Goal: Transaction & Acquisition: Purchase product/service

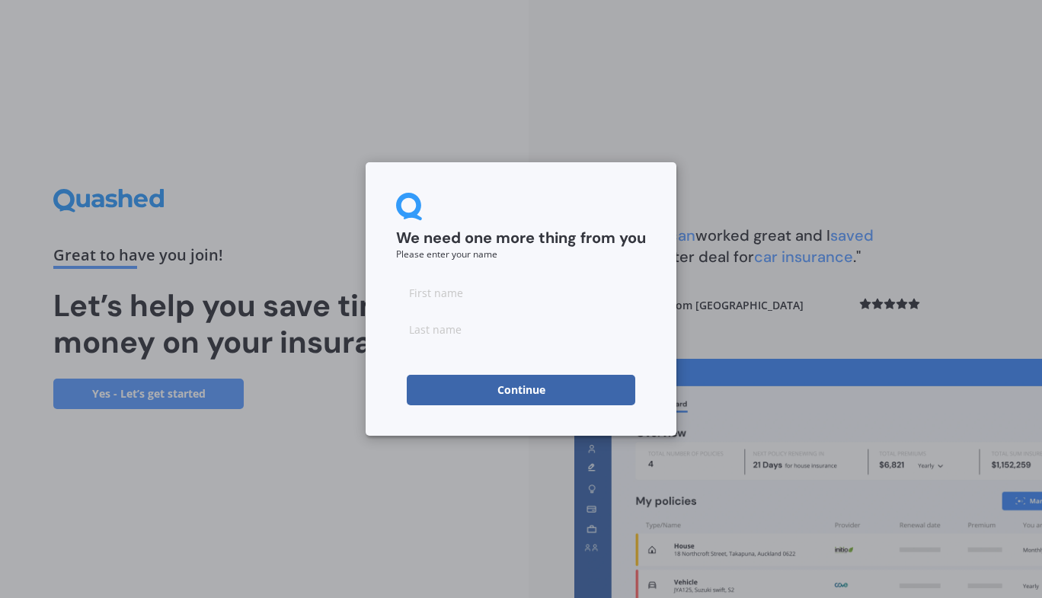
click at [479, 296] on input at bounding box center [521, 292] width 250 height 30
type input "[PERSON_NAME]"
type input "blunden"
click button "Continue" at bounding box center [521, 390] width 229 height 30
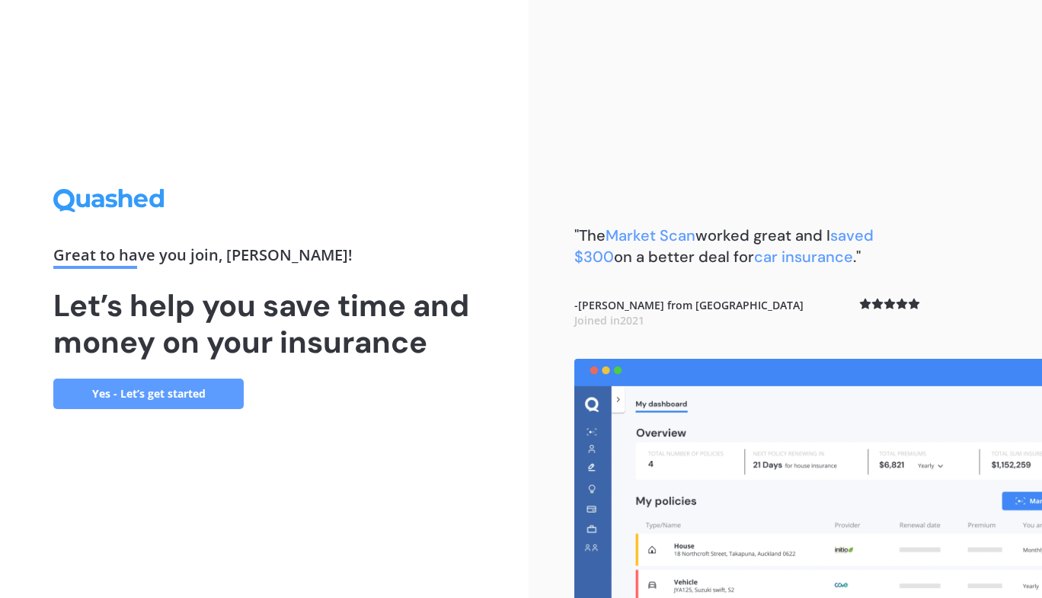
click at [164, 403] on link "Yes - Let’s get started" at bounding box center [148, 394] width 191 height 30
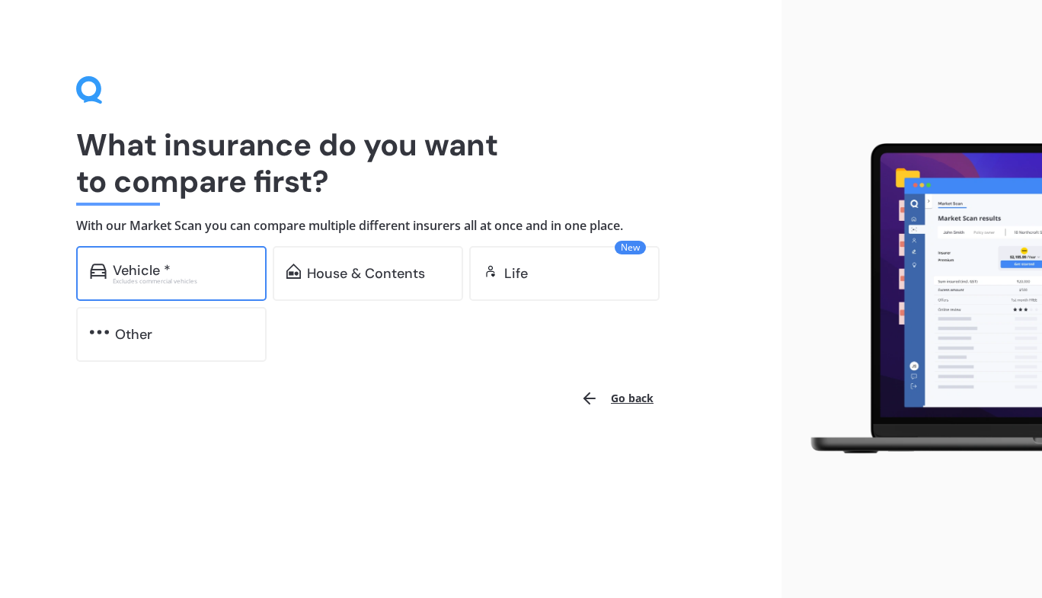
click at [182, 286] on div "Vehicle * Excludes commercial vehicles" at bounding box center [171, 273] width 191 height 55
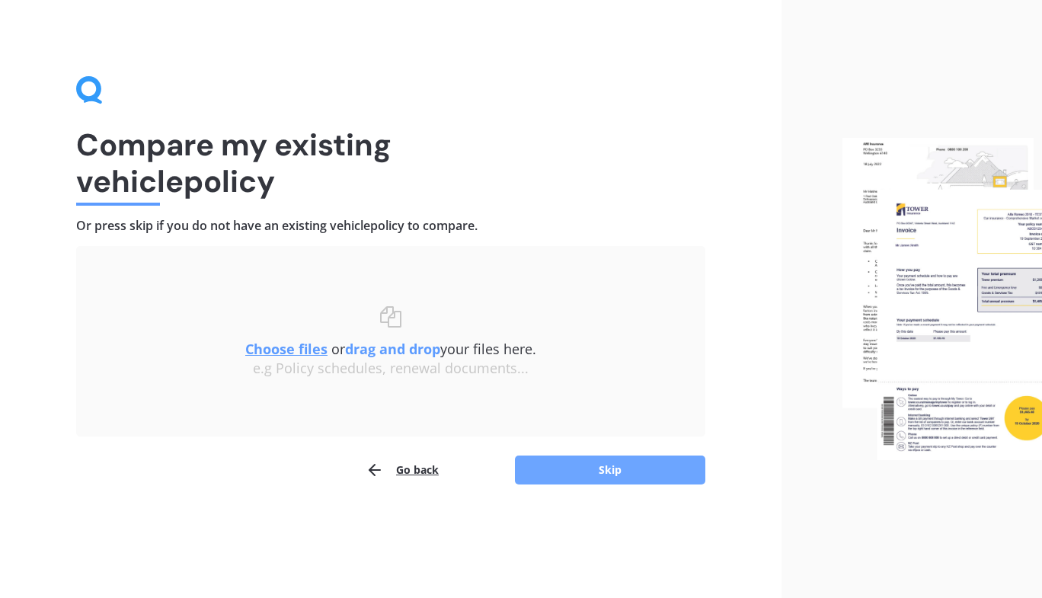
click at [614, 466] on button "Skip" at bounding box center [610, 470] width 191 height 29
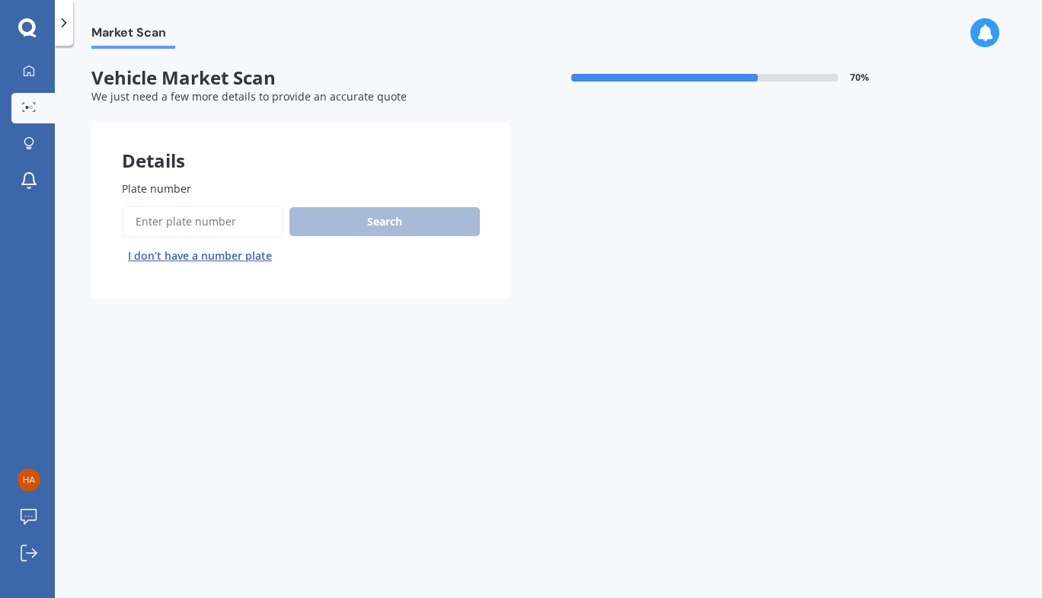
click at [218, 225] on input "Plate number" at bounding box center [203, 222] width 162 height 32
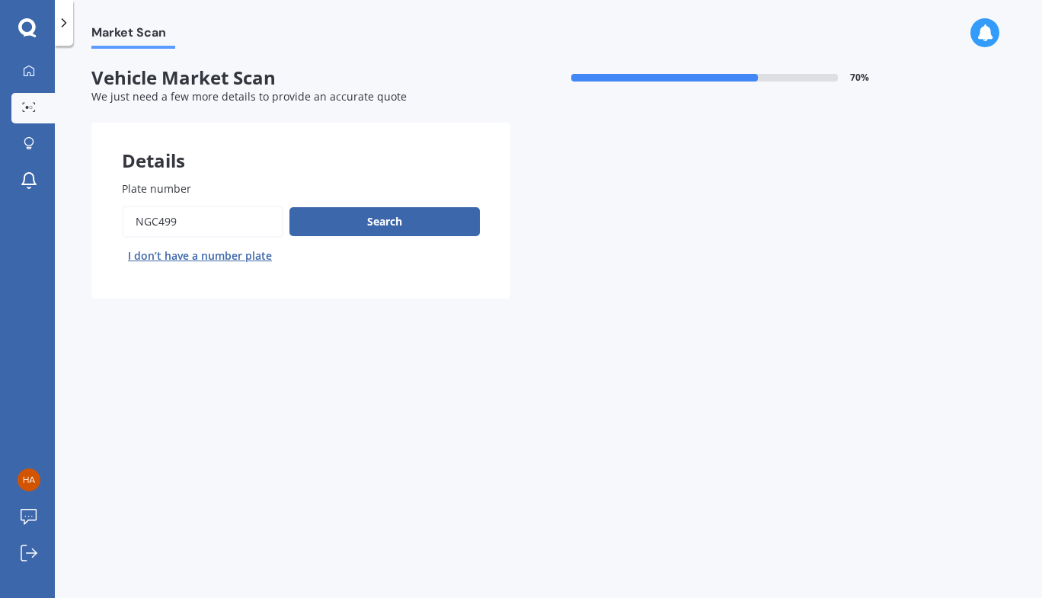
type input "ngc499"
click at [0, 0] on button "Next" at bounding box center [0, 0] width 0 height 0
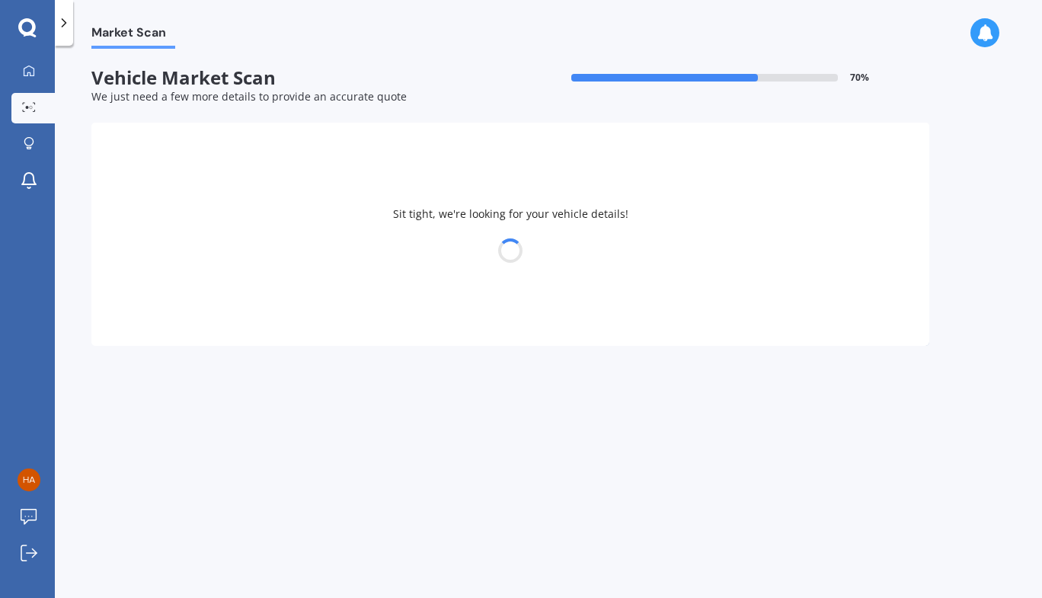
select select "SUBARU"
select select "IMPREZA"
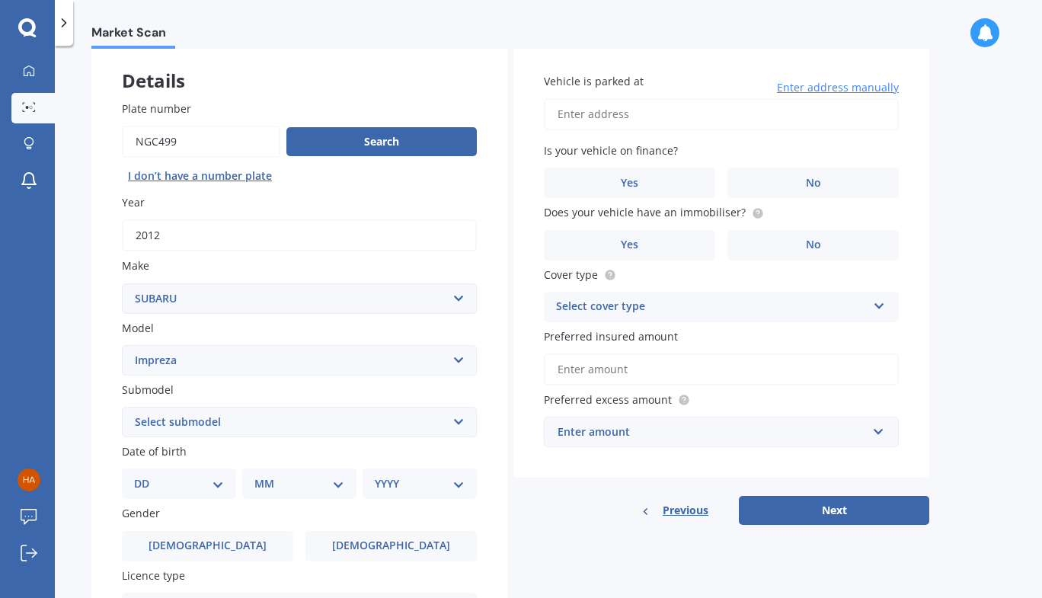
scroll to position [81, 0]
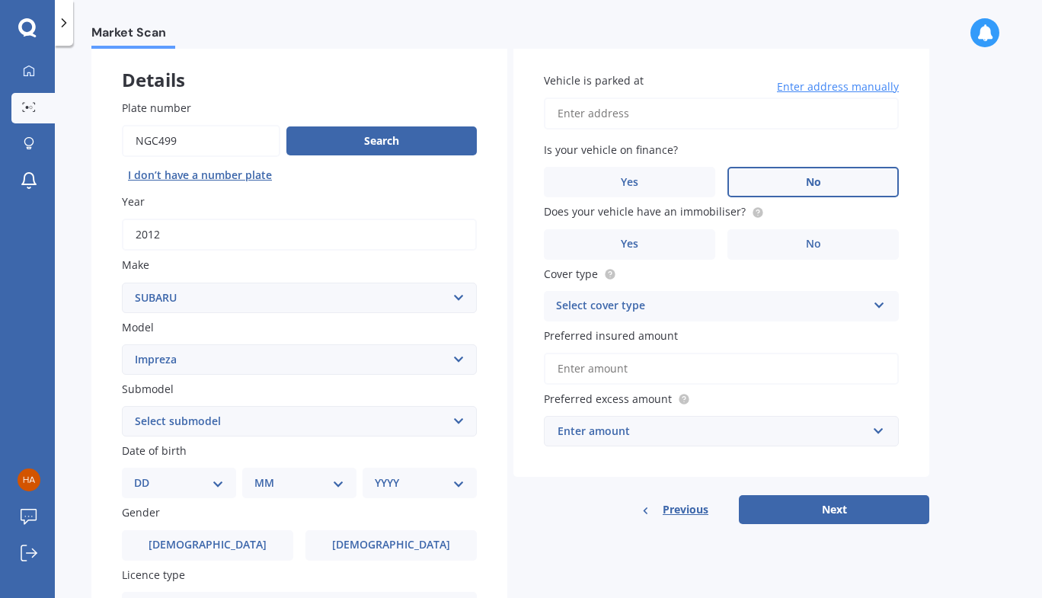
click at [813, 186] on span "No" at bounding box center [813, 182] width 15 height 13
click at [0, 0] on input "No" at bounding box center [0, 0] width 0 height 0
click at [639, 120] on input "Vehicle is parked at" at bounding box center [721, 114] width 355 height 32
type input "[STREET_ADDRESS]"
click at [662, 245] on label "Yes" at bounding box center [629, 244] width 171 height 30
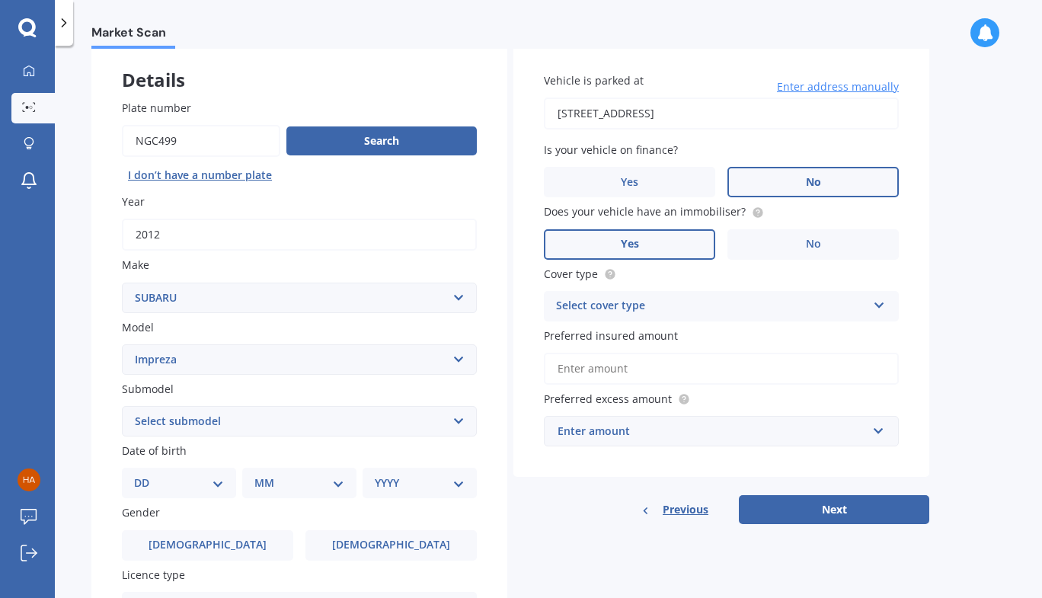
click at [0, 0] on input "Yes" at bounding box center [0, 0] width 0 height 0
click at [653, 313] on div "Select cover type" at bounding box center [711, 306] width 311 height 18
click at [611, 337] on span "Comprehensive" at bounding box center [597, 335] width 81 height 14
click at [692, 377] on input "Preferred insured amount" at bounding box center [721, 369] width 355 height 32
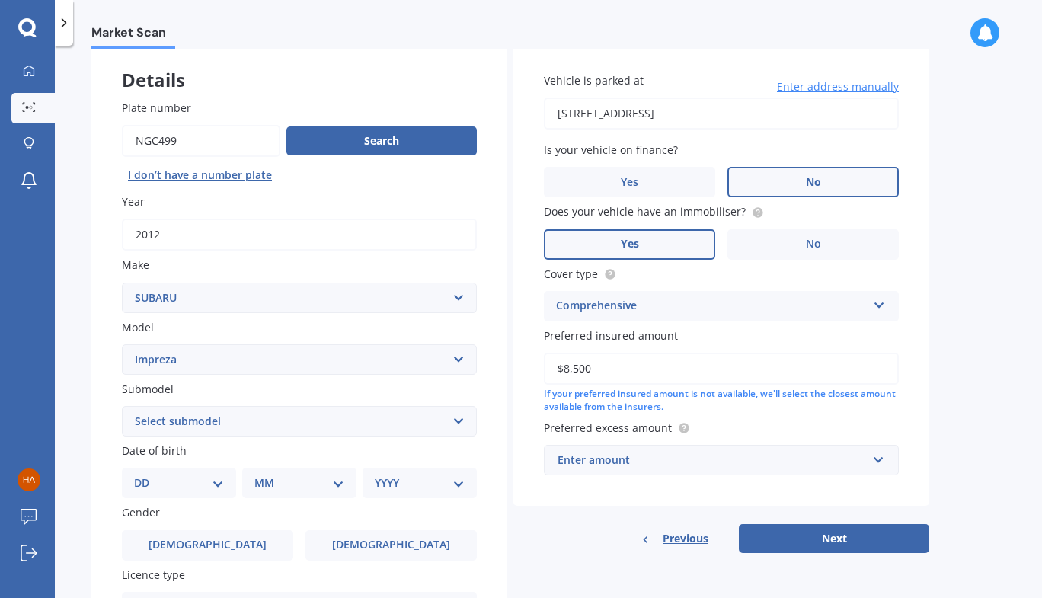
type input "$8,500"
click at [672, 461] on div "Enter amount" at bounding box center [712, 460] width 309 height 17
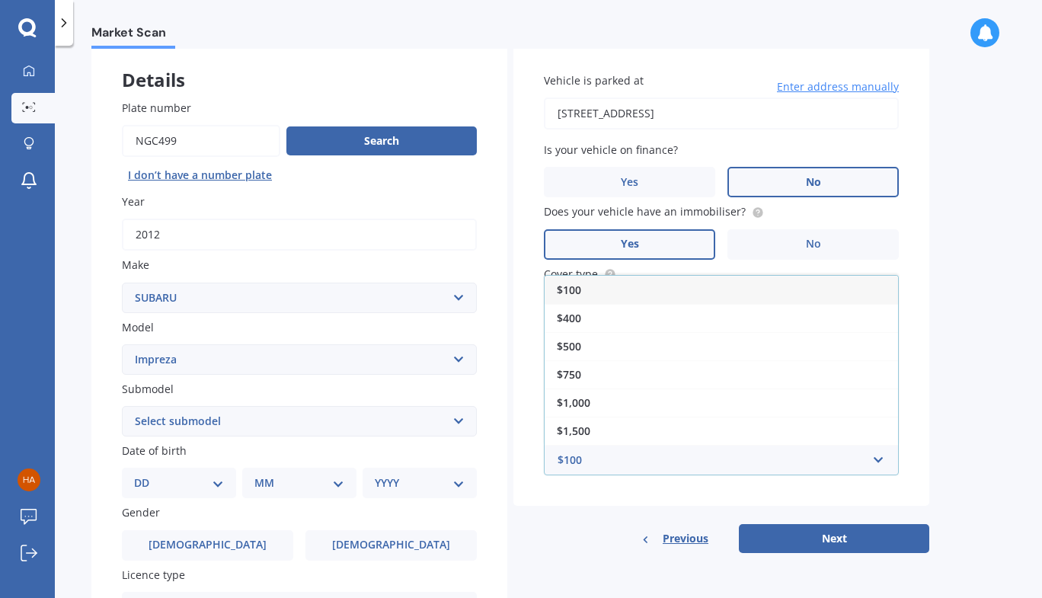
click at [587, 352] on div "$500" at bounding box center [722, 346] width 354 height 28
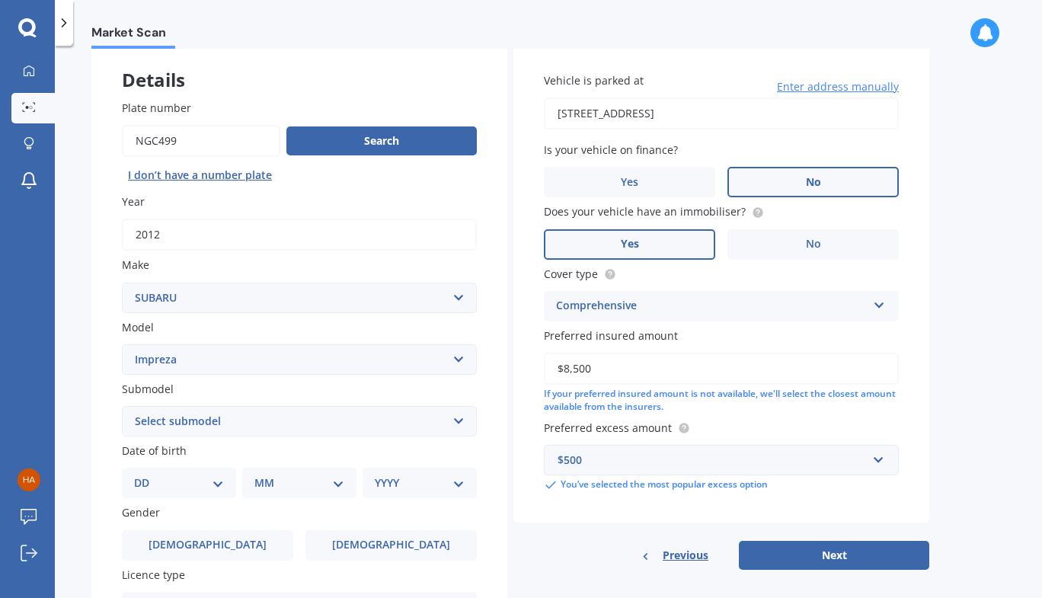
scroll to position [216, 0]
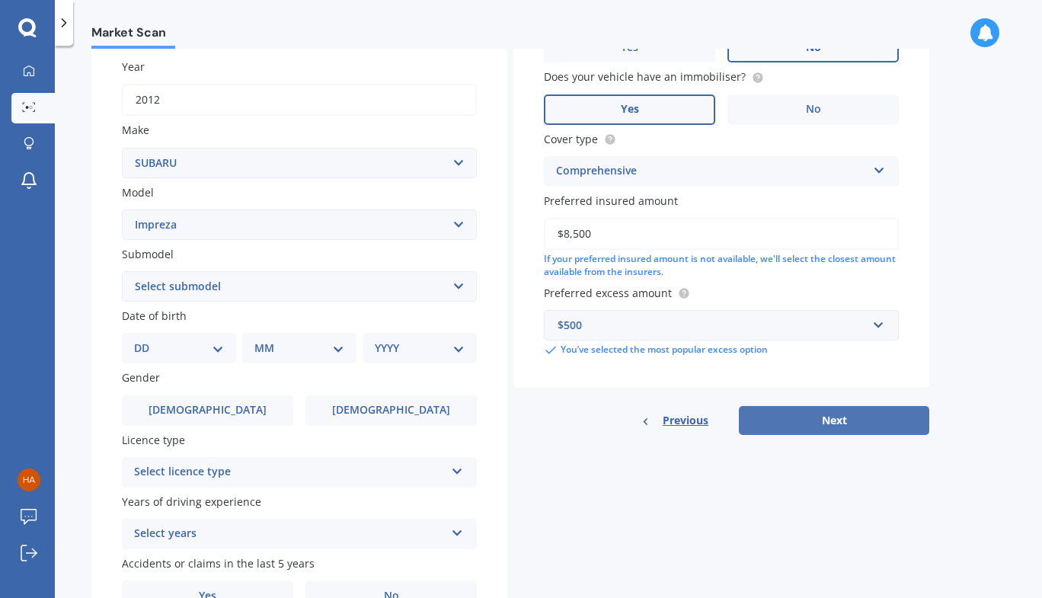
click at [828, 424] on button "Next" at bounding box center [834, 420] width 191 height 29
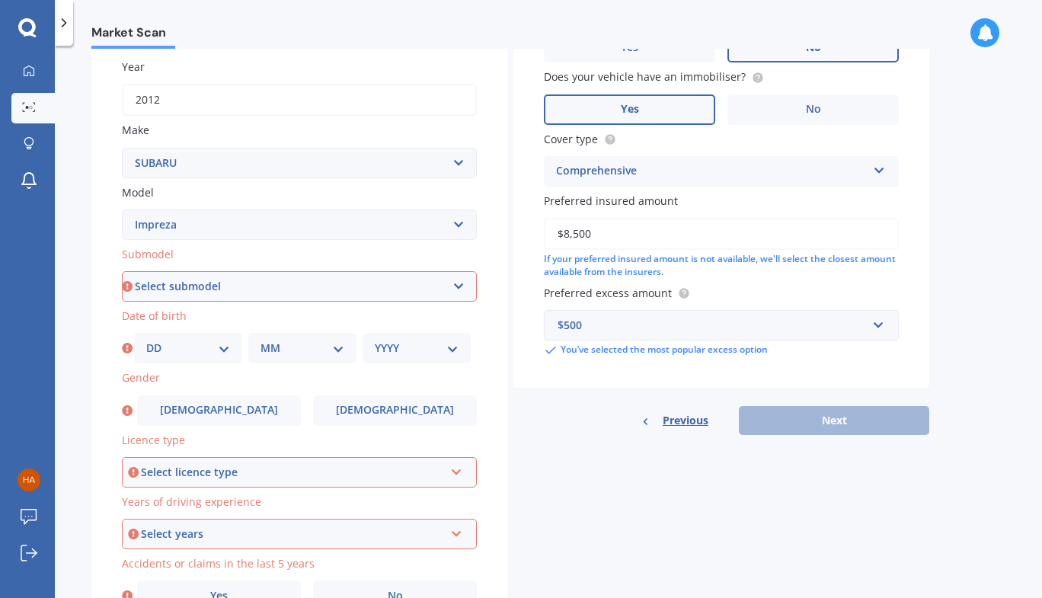
click at [181, 286] on select "Select submodel (All other turbo) 2.0i 2.0i Luxury 2.0i S Edition 2.0R 2.0R Spo…" at bounding box center [299, 286] width 355 height 30
click at [82, 259] on div "Market Scan Vehicle Market Scan 70 % We just need a few more details to provide…" at bounding box center [549, 325] width 988 height 552
click at [224, 353] on select "DD 01 02 03 04 05 06 07 08 09 10 11 12 13 14 15 16 17 18 19 20 21 22 23 24 25 2…" at bounding box center [188, 348] width 84 height 17
click at [289, 314] on label "Date of birth" at bounding box center [296, 316] width 349 height 16
click at [192, 290] on select "Select submodel (All other turbo) 2.0i 2.0i Luxury 2.0i S Edition 2.0R 2.0R Spo…" at bounding box center [299, 286] width 355 height 30
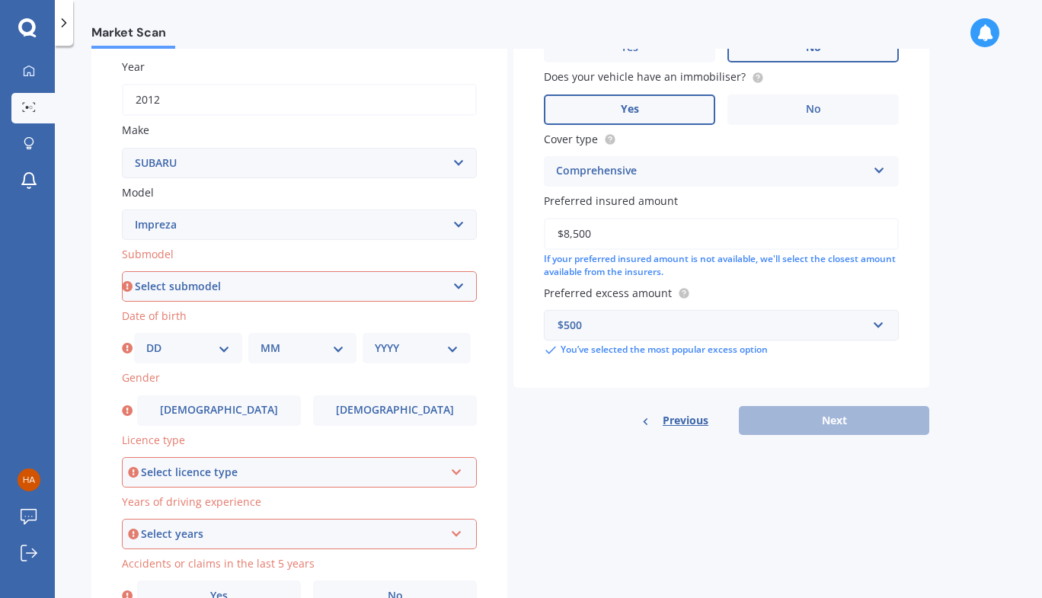
select select "2.0I"
click at [122, 273] on select "Select submodel (All other turbo) 2.0i 2.0i Luxury 2.0i S Edition 2.0R 2.0R Spo…" at bounding box center [299, 286] width 355 height 30
click at [204, 348] on select "DD 01 02 03 04 05 06 07 08 09 10 11 12 13 14 15 16 17 18 19 20 21 22 23 24 25 2…" at bounding box center [188, 348] width 84 height 17
select select "04"
click at [146, 342] on select "DD 01 02 03 04 05 06 07 08 09 10 11 12 13 14 15 16 17 18 19 20 21 22 23 24 25 2…" at bounding box center [188, 348] width 84 height 17
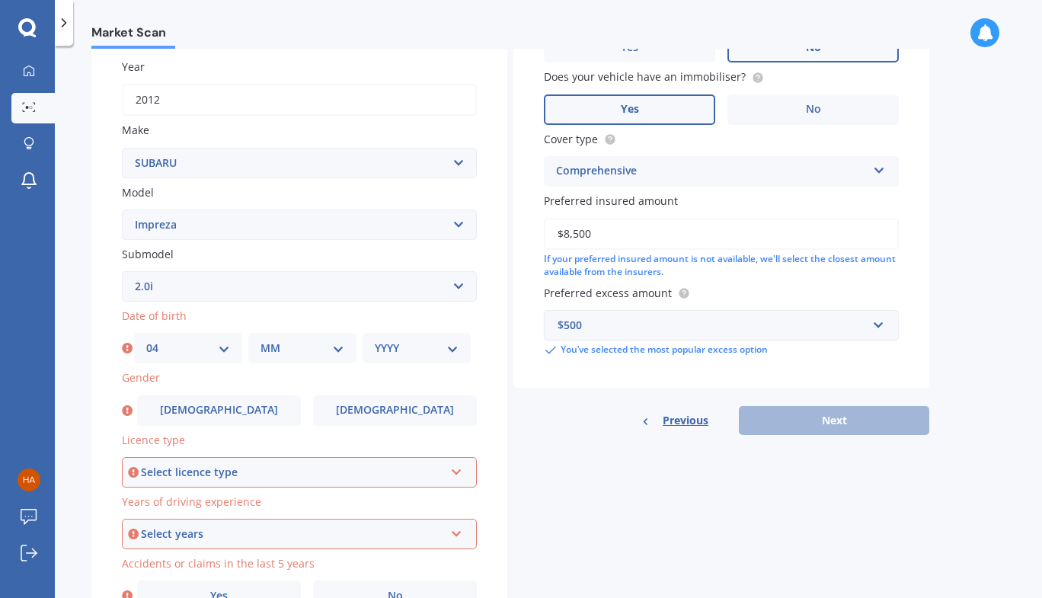
click at [318, 345] on select "MM 01 02 03 04 05 06 07 08 09 10 11 12" at bounding box center [303, 348] width 84 height 17
select select "12"
click at [261, 342] on select "MM 01 02 03 04 05 06 07 08 09 10 11 12" at bounding box center [303, 348] width 84 height 17
click at [380, 345] on select "YYYY 2025 2024 2023 2022 2021 2020 2019 2018 2017 2016 2015 2014 2013 2012 2011…" at bounding box center [417, 348] width 84 height 17
select select "1985"
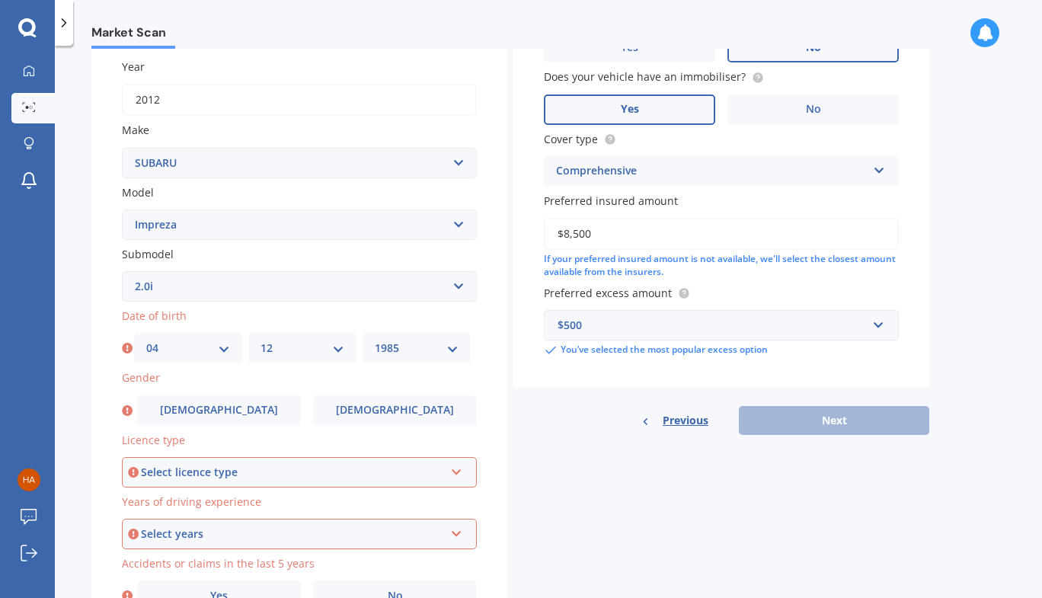
click at [375, 342] on select "YYYY 2025 2024 2023 2022 2021 2020 2019 2018 2017 2016 2015 2014 2013 2012 2011…" at bounding box center [417, 348] width 84 height 17
click at [389, 411] on span "[DEMOGRAPHIC_DATA]" at bounding box center [395, 410] width 121 height 13
click at [0, 0] on input "[DEMOGRAPHIC_DATA]" at bounding box center [0, 0] width 0 height 0
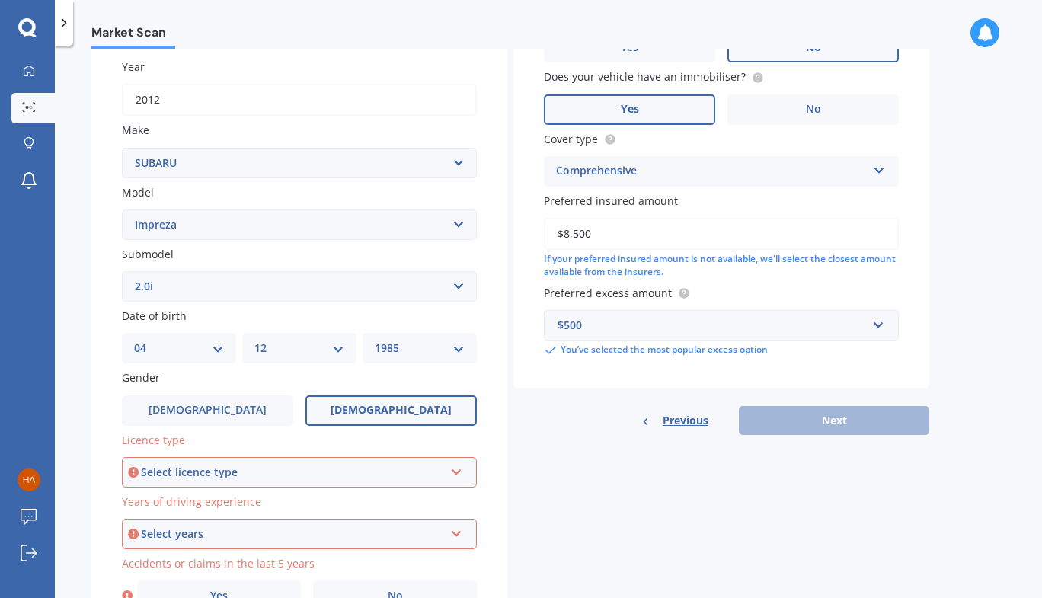
scroll to position [303, 0]
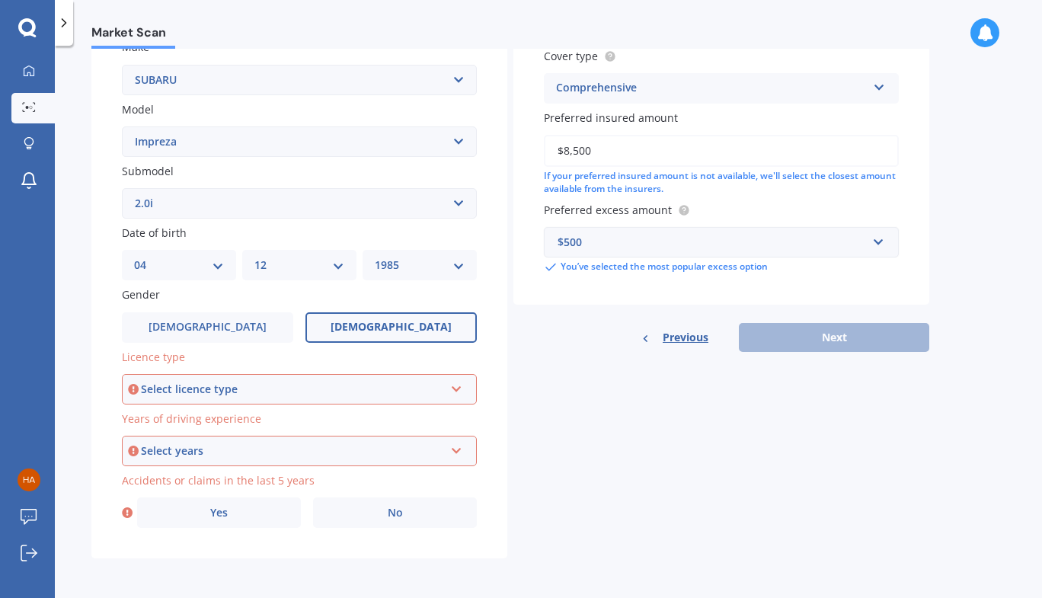
click at [235, 392] on div "Select licence type" at bounding box center [292, 389] width 303 height 17
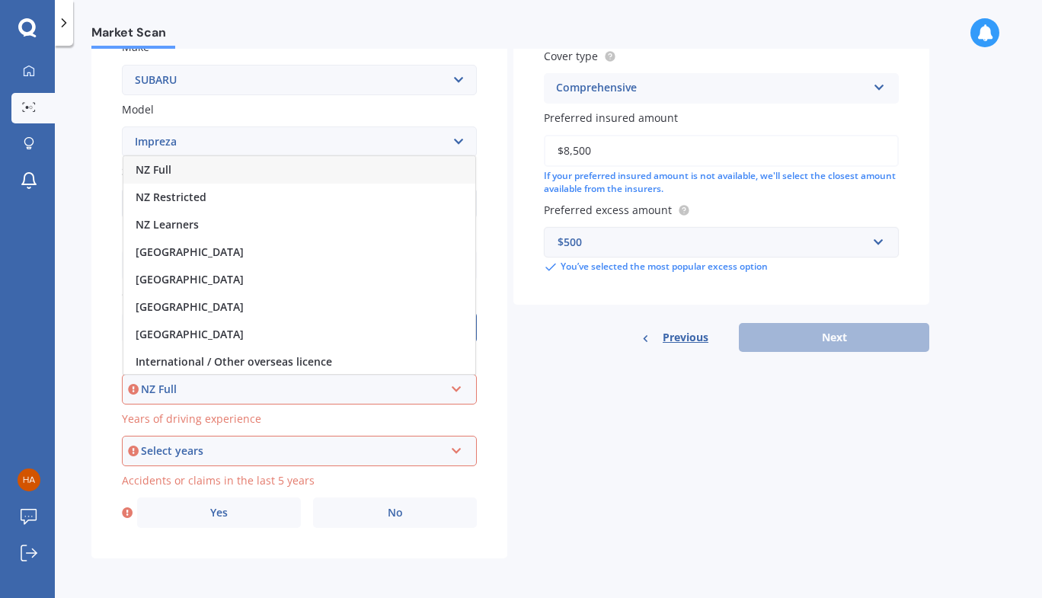
click at [187, 167] on div "NZ Full" at bounding box center [299, 169] width 352 height 27
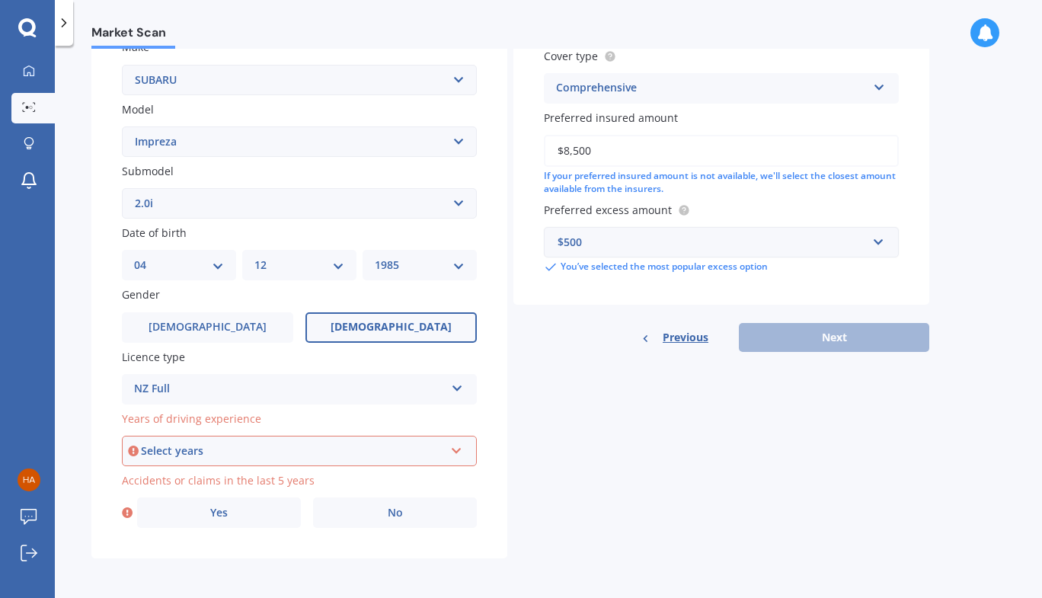
click at [278, 444] on div "Select years" at bounding box center [292, 451] width 303 height 17
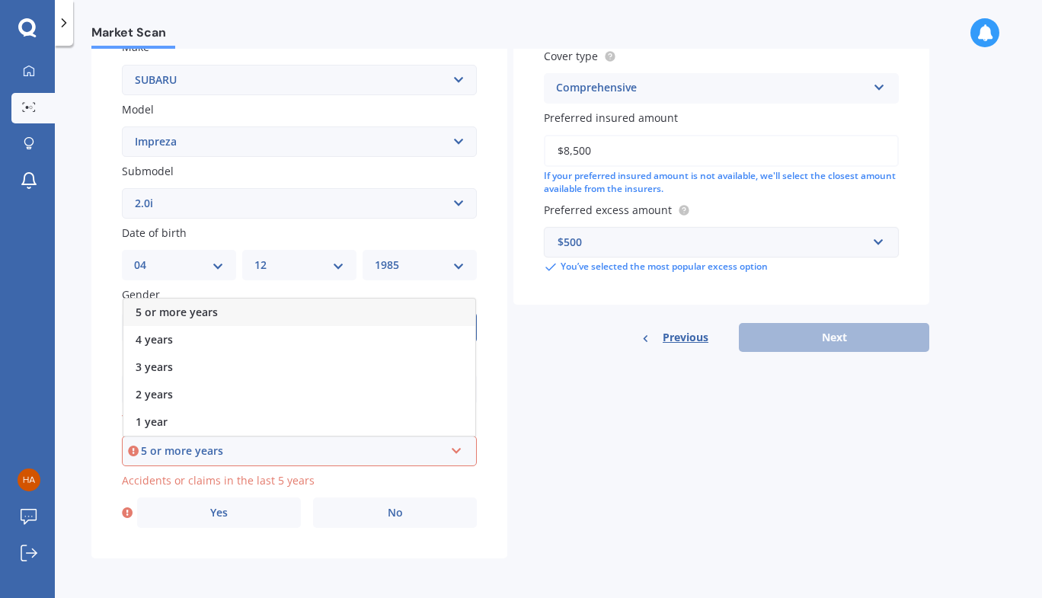
click at [263, 448] on div "5 or more years" at bounding box center [292, 451] width 303 height 17
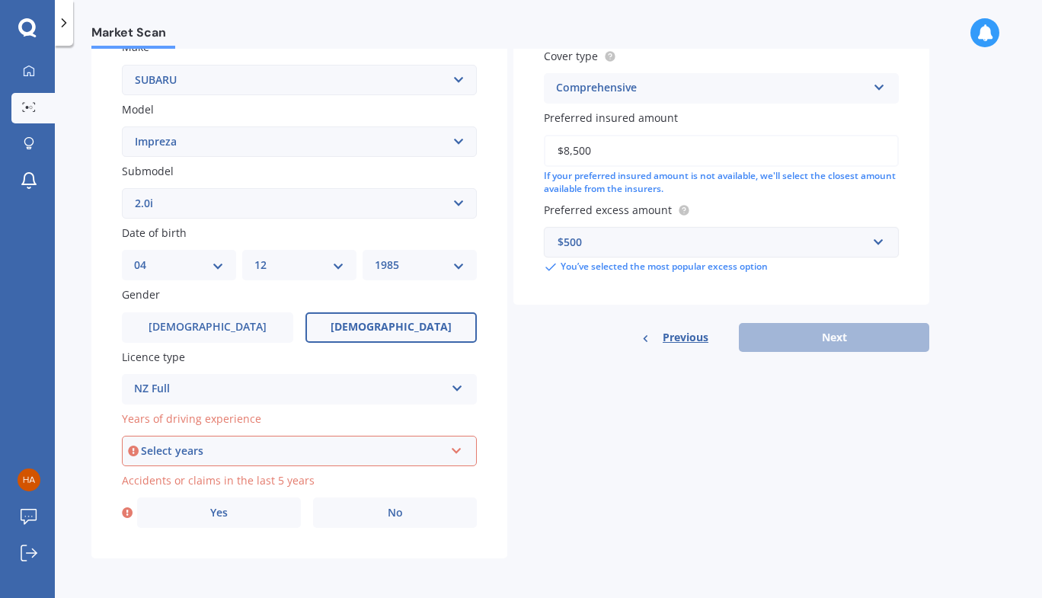
click at [263, 448] on div "Select years" at bounding box center [292, 451] width 303 height 17
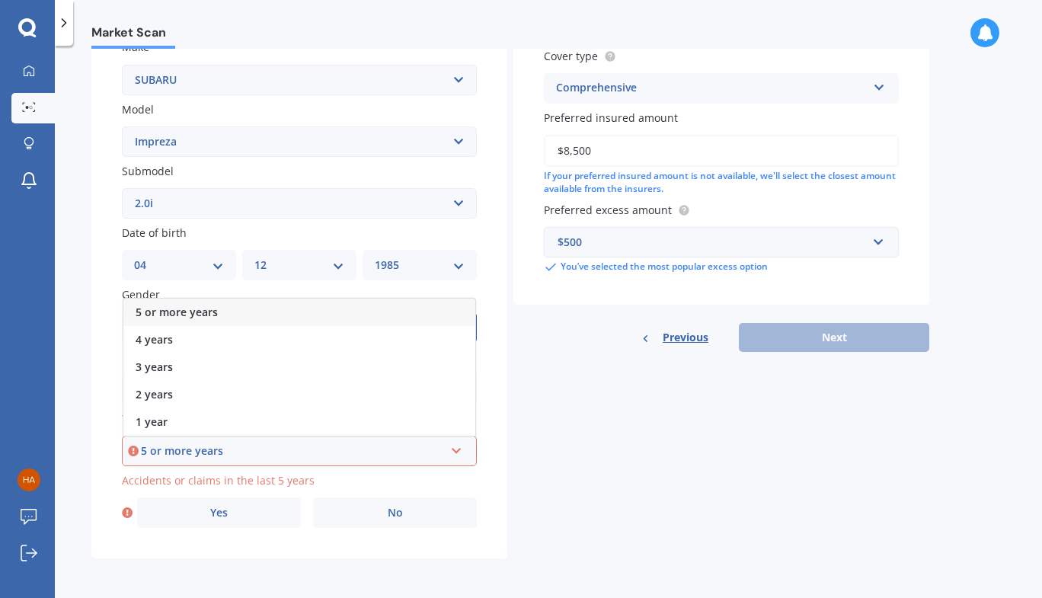
click at [263, 448] on div "5 or more years" at bounding box center [292, 451] width 303 height 17
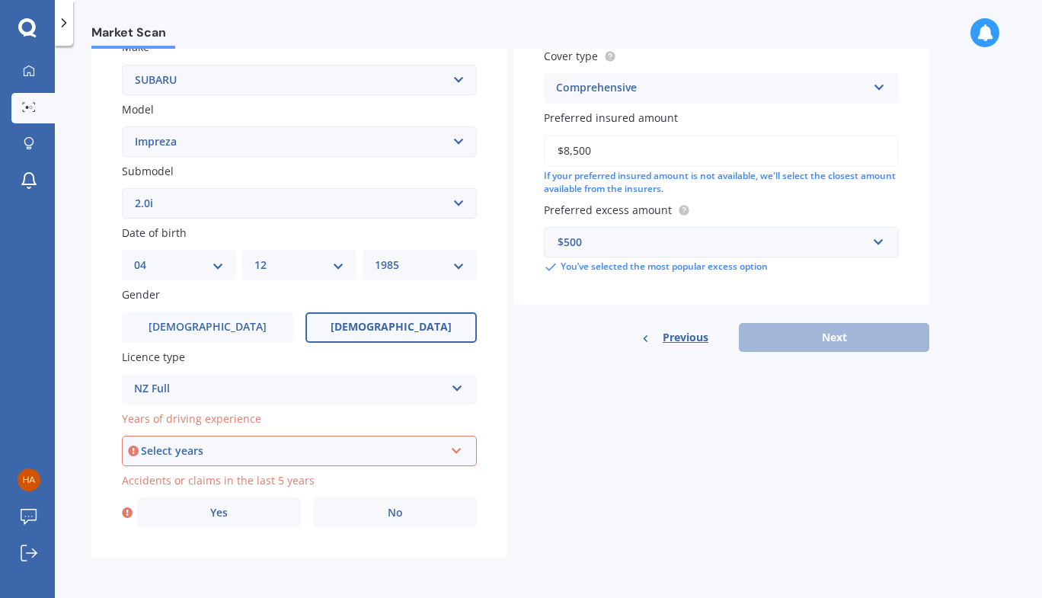
click at [263, 448] on div "Select years" at bounding box center [292, 451] width 303 height 17
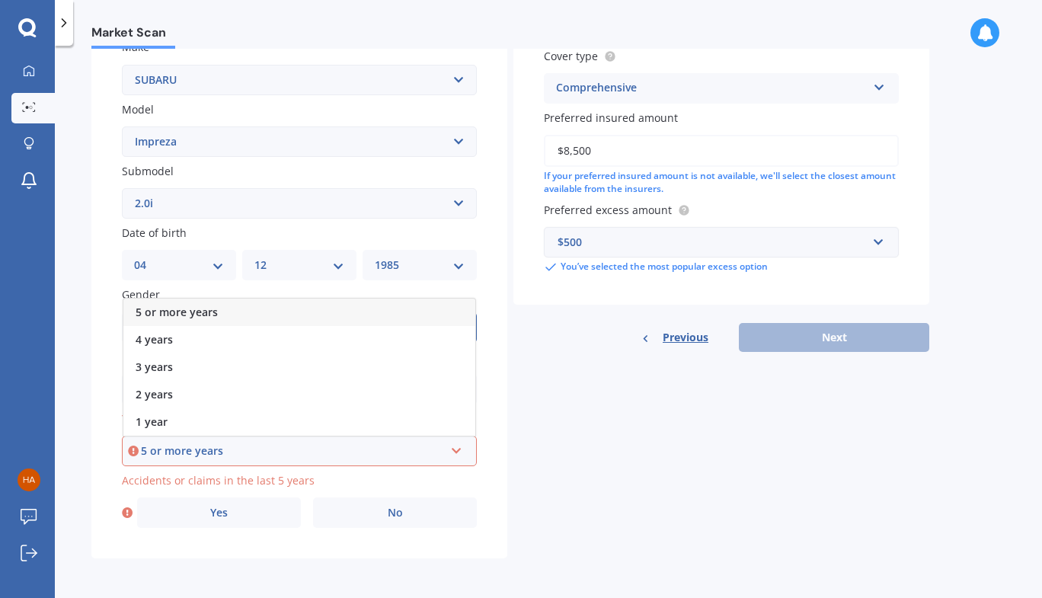
click at [203, 314] on span "5 or more years" at bounding box center [177, 312] width 82 height 14
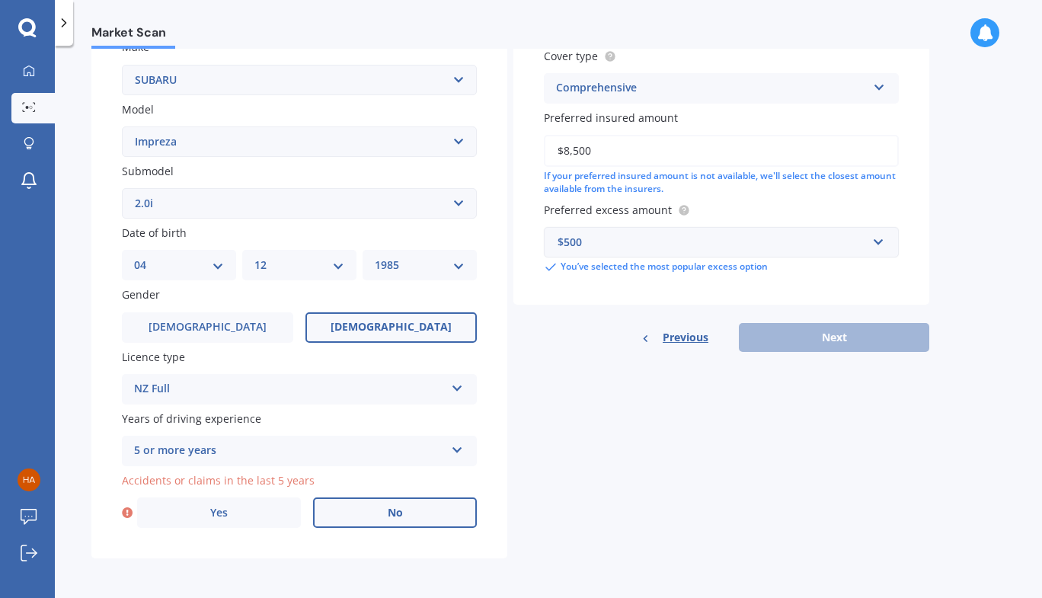
click at [381, 504] on label "No" at bounding box center [395, 513] width 164 height 30
click at [0, 0] on input "No" at bounding box center [0, 0] width 0 height 0
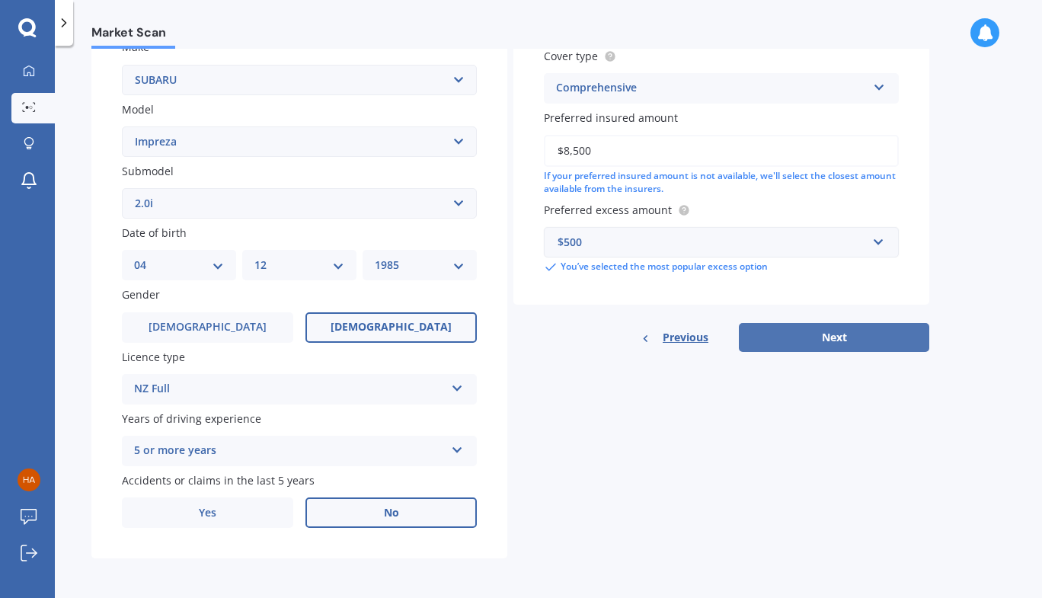
click at [833, 331] on button "Next" at bounding box center [834, 337] width 191 height 29
select select "04"
select select "12"
select select "1985"
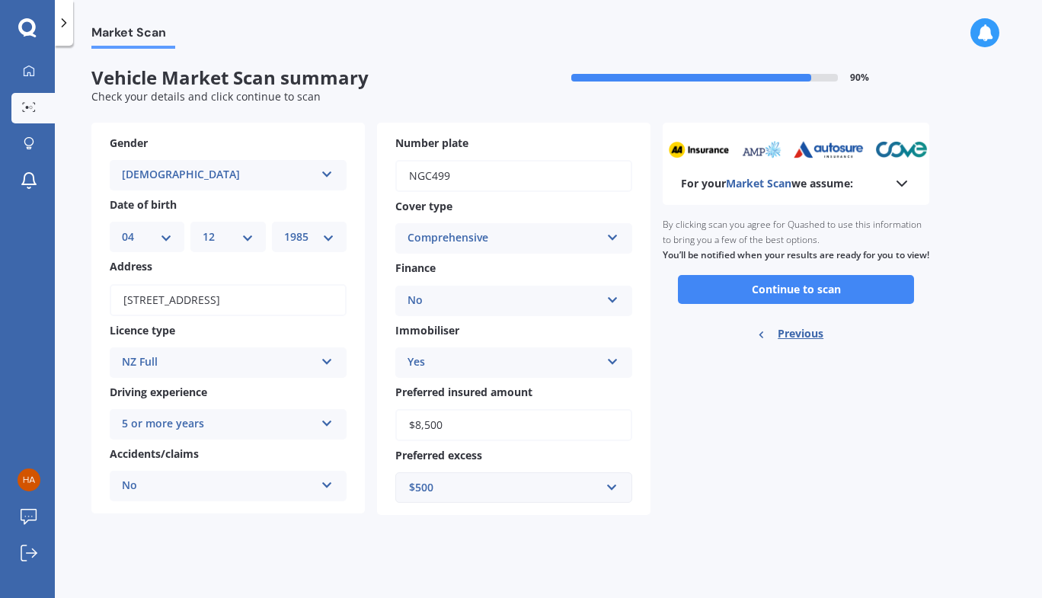
scroll to position [0, 0]
click at [801, 302] on button "Continue to scan" at bounding box center [796, 289] width 236 height 29
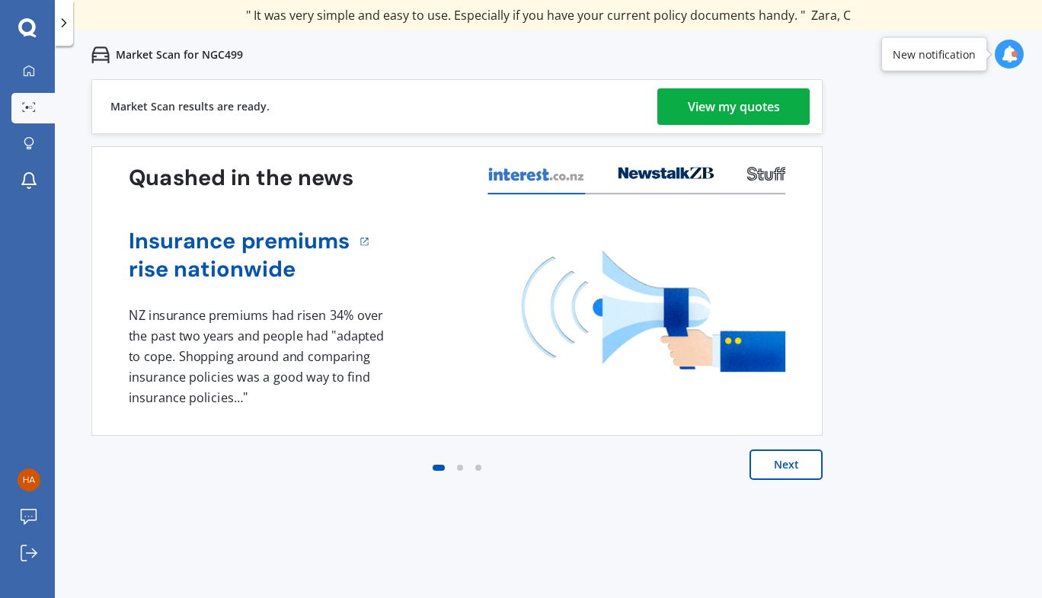
click at [722, 113] on div "View my quotes" at bounding box center [734, 106] width 92 height 37
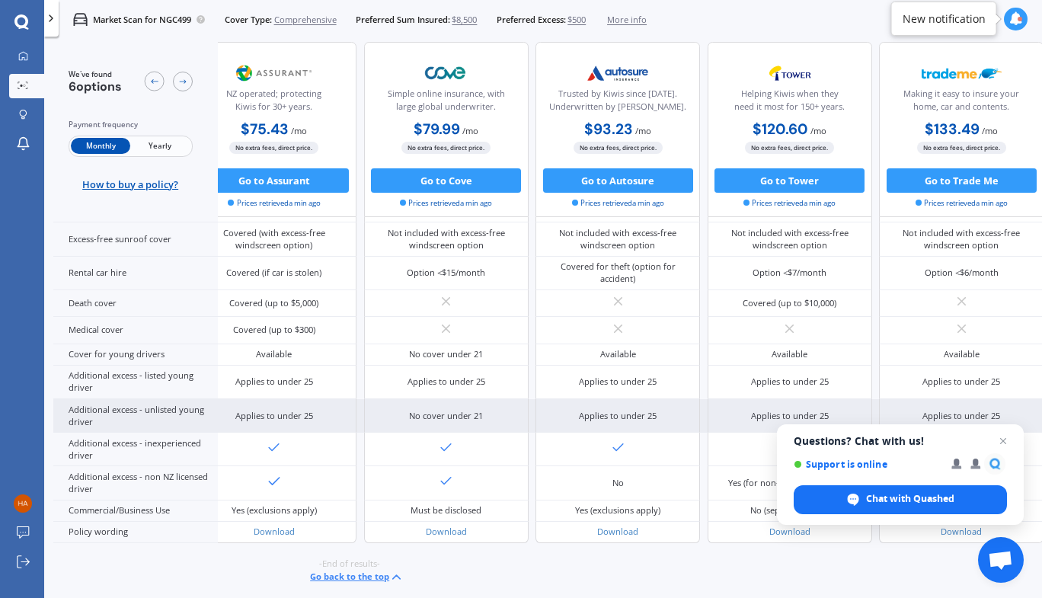
scroll to position [642, 258]
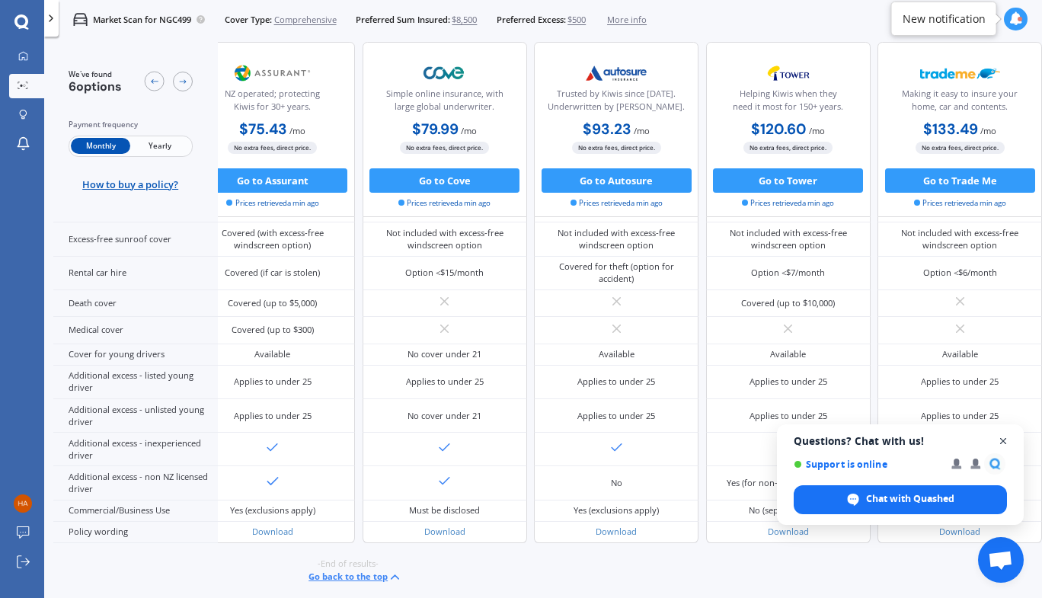
click at [1006, 443] on span "Close chat" at bounding box center [1003, 441] width 19 height 19
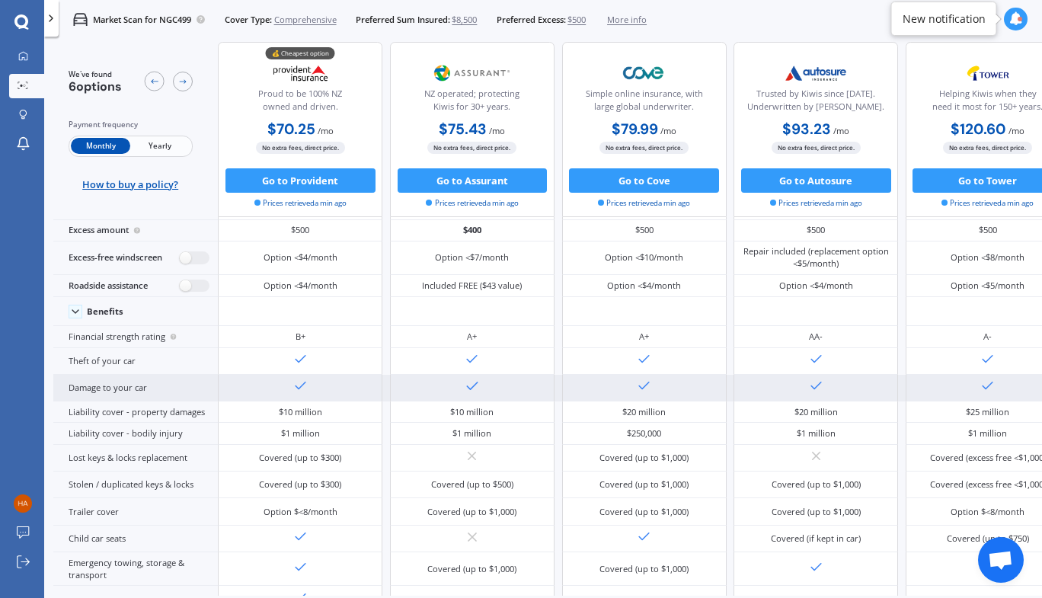
scroll to position [0, 0]
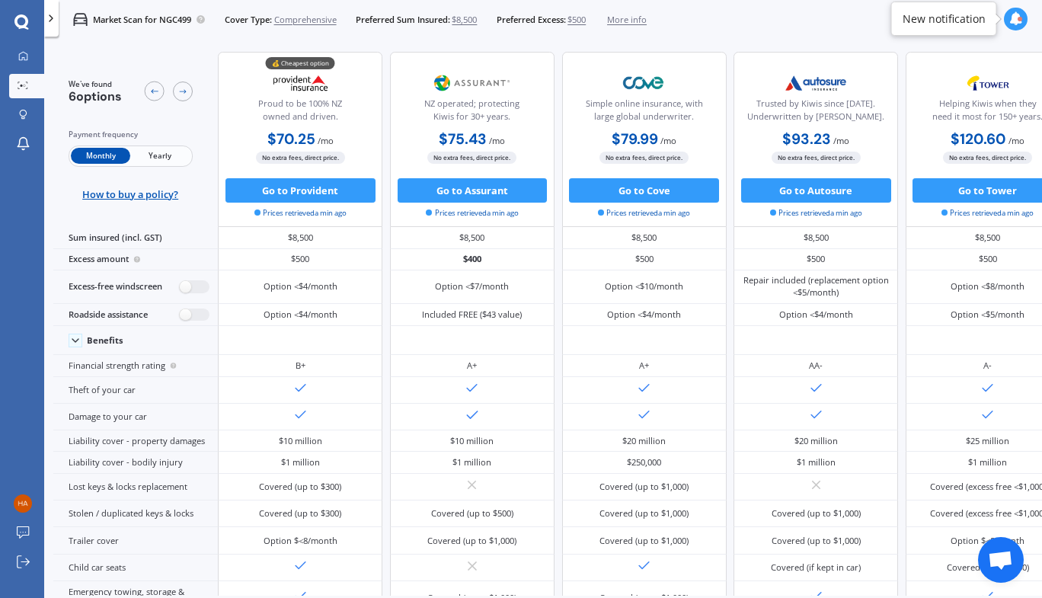
click at [180, 153] on span "Yearly" at bounding box center [159, 156] width 59 height 16
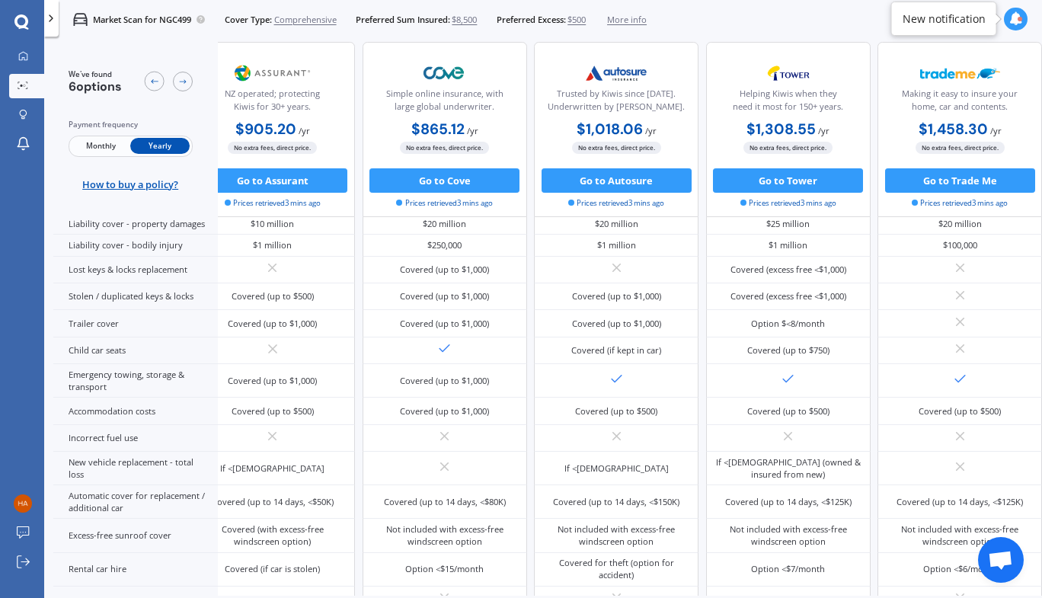
scroll to position [267, 258]
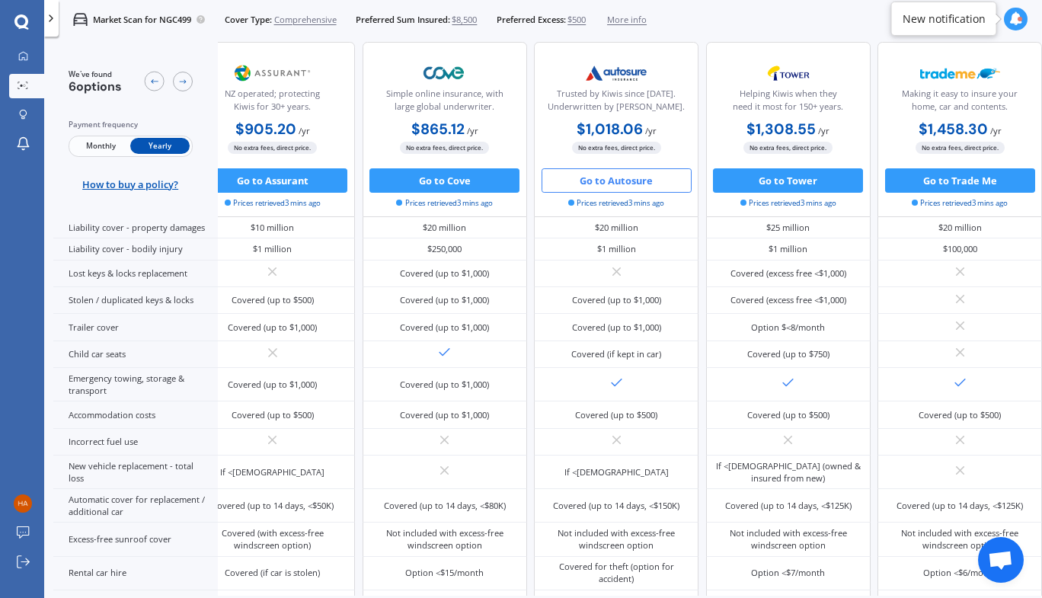
click at [607, 175] on button "Go to Autosure" at bounding box center [617, 180] width 150 height 24
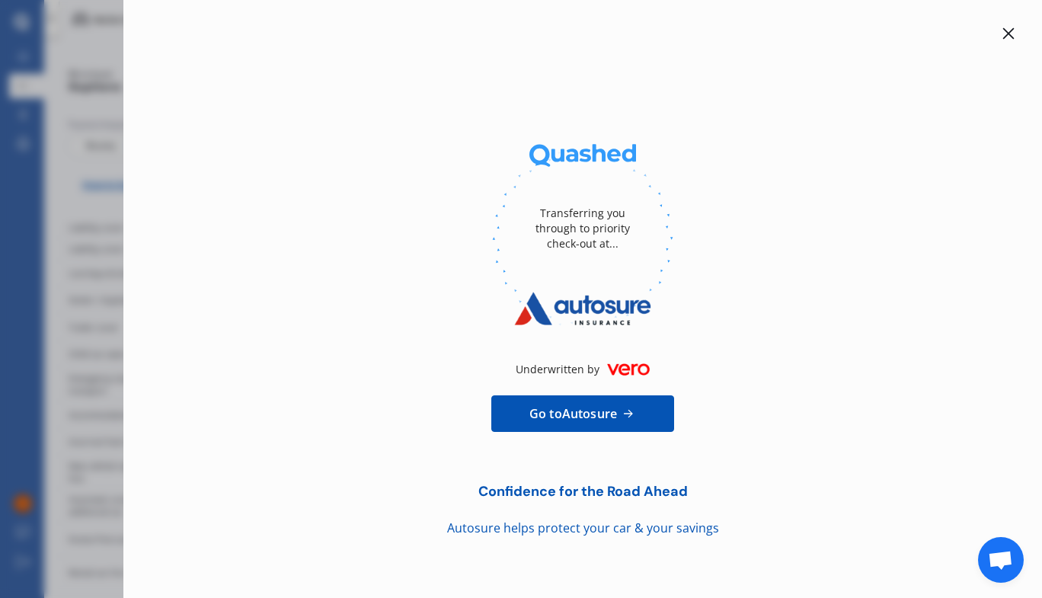
click at [1011, 34] on icon at bounding box center [1009, 33] width 12 height 12
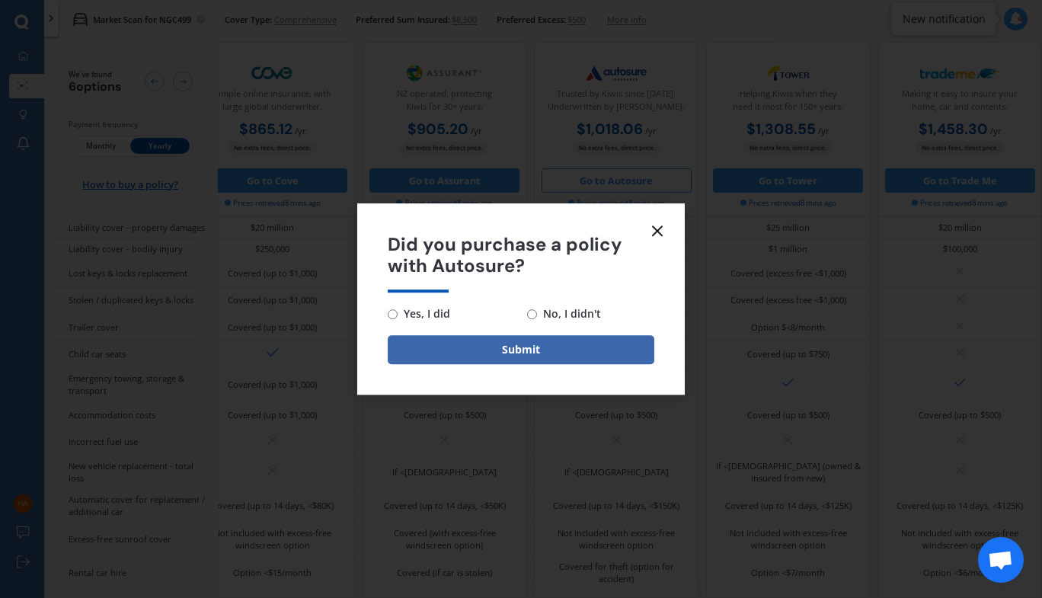
click at [656, 229] on line at bounding box center [657, 230] width 9 height 9
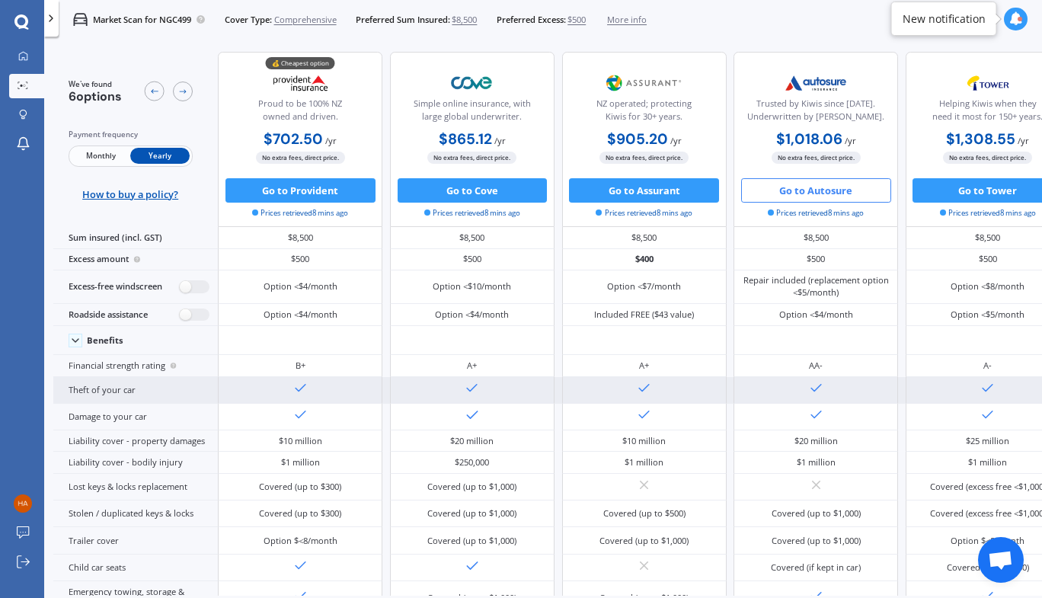
scroll to position [0, 258]
